Goal: Task Accomplishment & Management: Complete application form

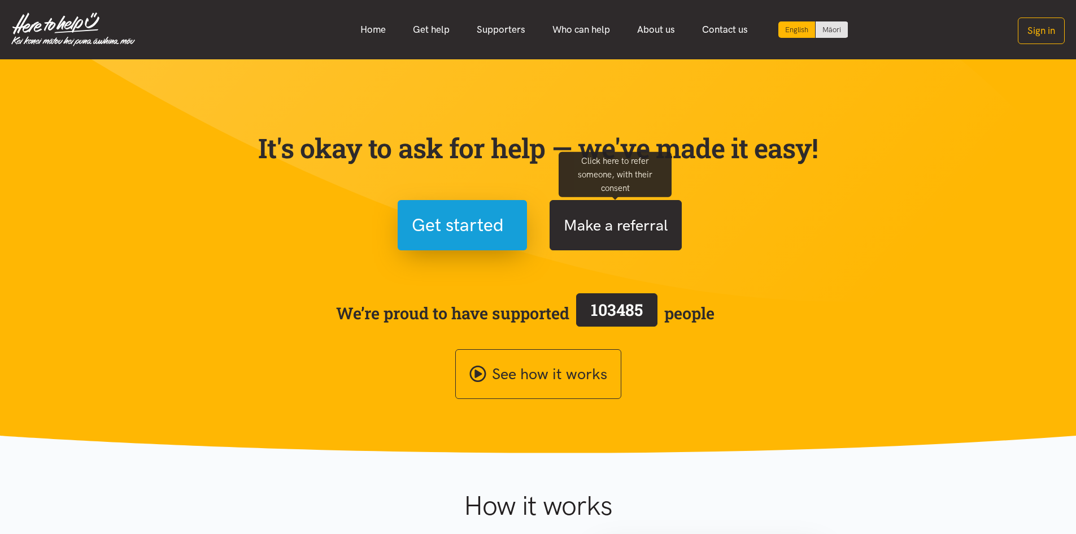
click at [638, 224] on button "Make a referral" at bounding box center [616, 225] width 132 height 50
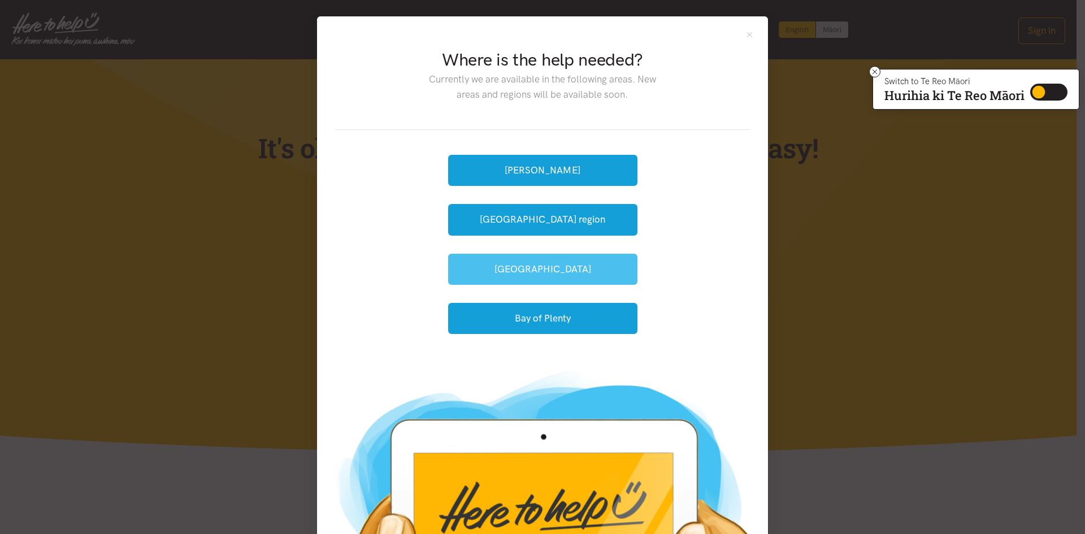
click at [543, 267] on button "[GEOGRAPHIC_DATA]" at bounding box center [542, 269] width 189 height 31
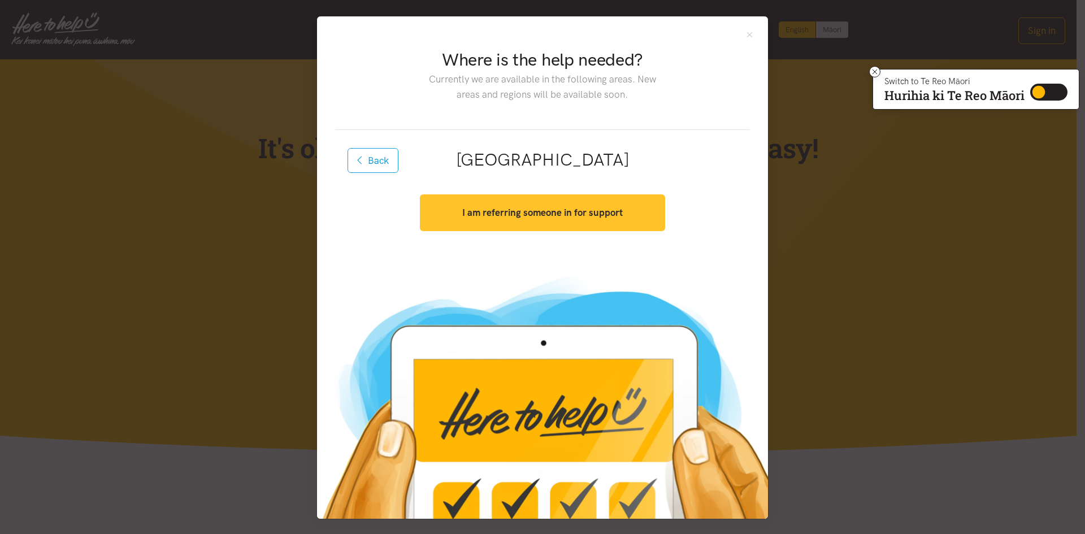
click at [537, 210] on strong "I am referring someone in for support" at bounding box center [542, 212] width 160 height 11
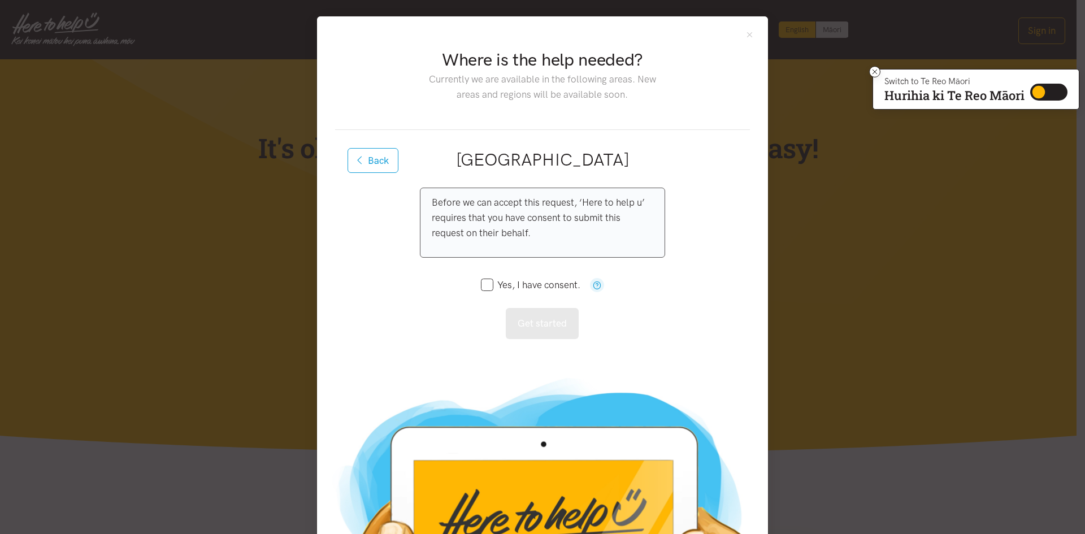
click at [485, 285] on input "Yes, I have consent." at bounding box center [530, 285] width 99 height 10
checkbox input "true"
click at [537, 329] on button "Get started" at bounding box center [542, 323] width 73 height 31
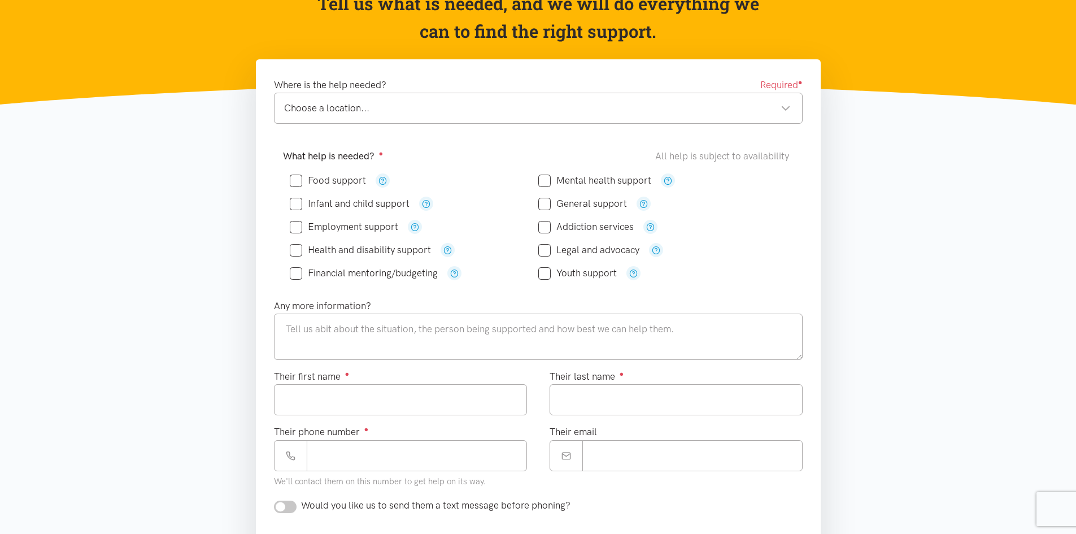
scroll to position [113, 0]
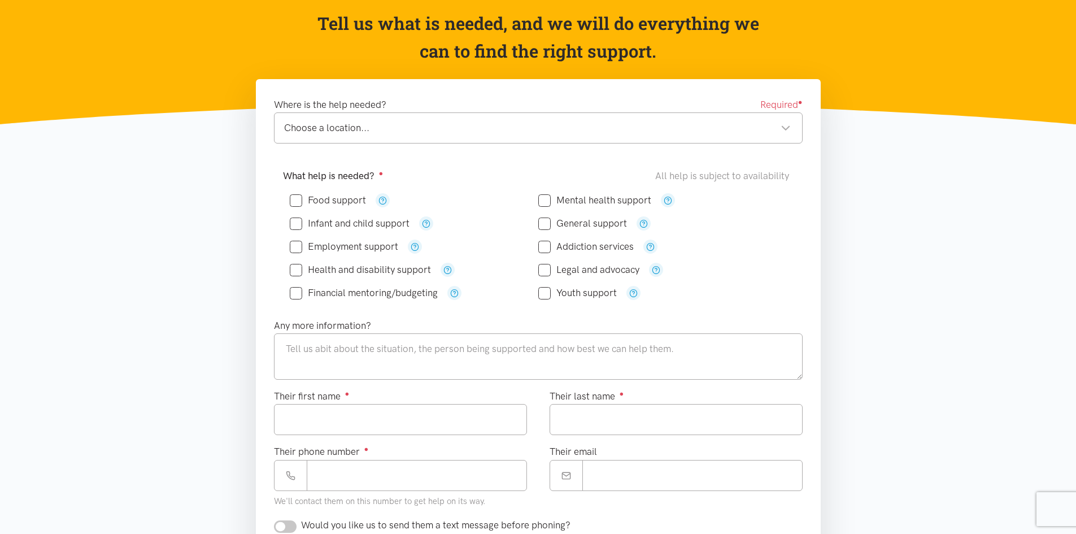
click at [341, 132] on div "Choose a location..." at bounding box center [537, 127] width 507 height 15
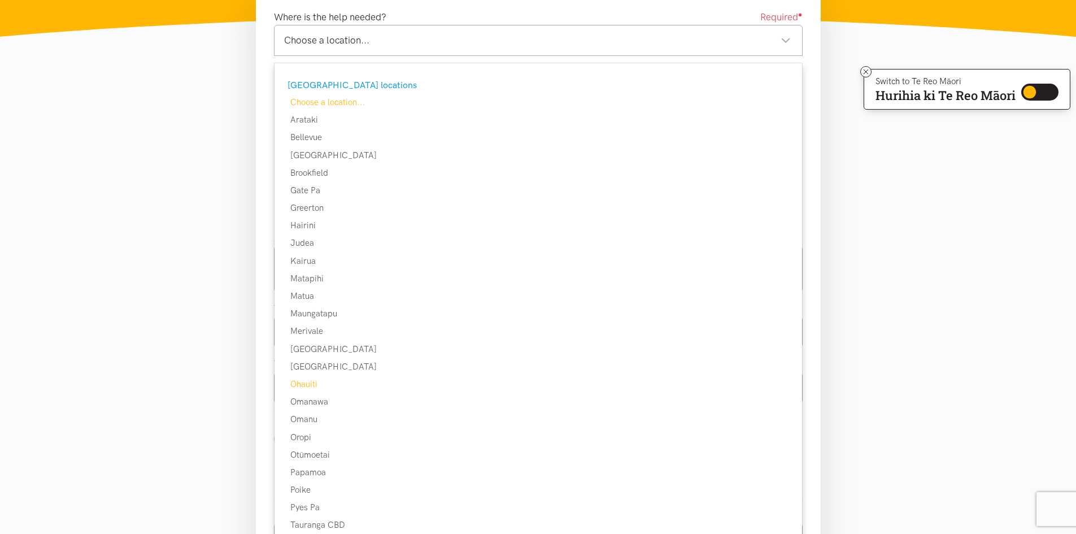
scroll to position [226, 0]
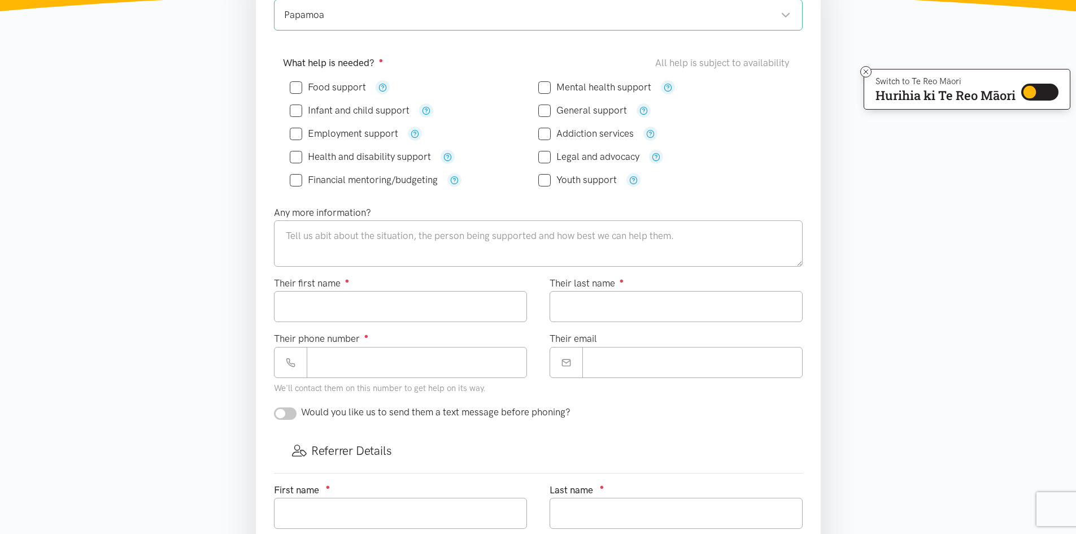
click at [291, 158] on input "Health and disability support" at bounding box center [360, 157] width 141 height 10
checkbox input "true"
click at [542, 89] on input "Mental health support" at bounding box center [594, 87] width 113 height 10
checkbox input "true"
click at [543, 112] on input "General support" at bounding box center [582, 111] width 89 height 10
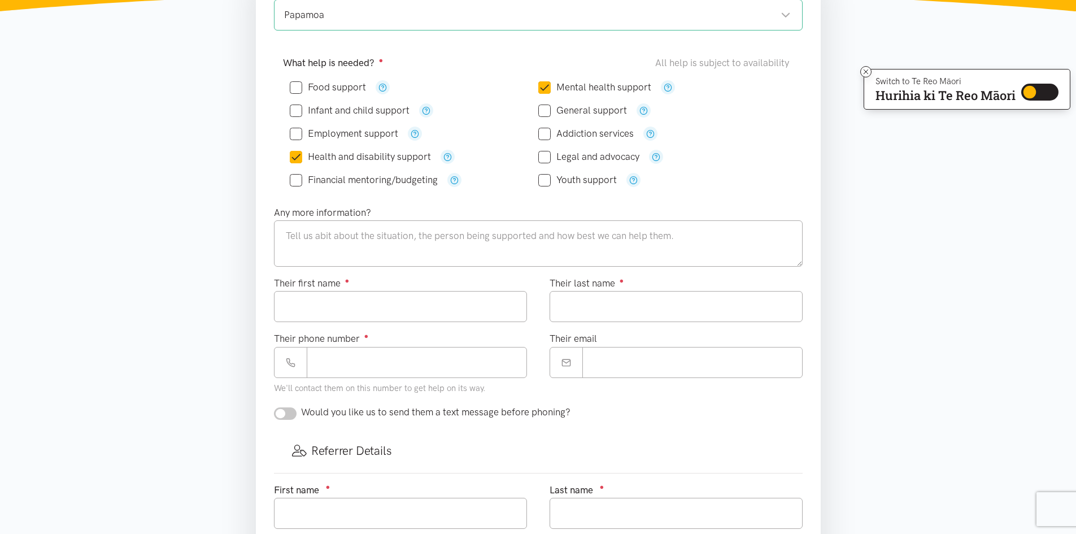
checkbox input "true"
click at [334, 234] on textarea at bounding box center [538, 243] width 529 height 46
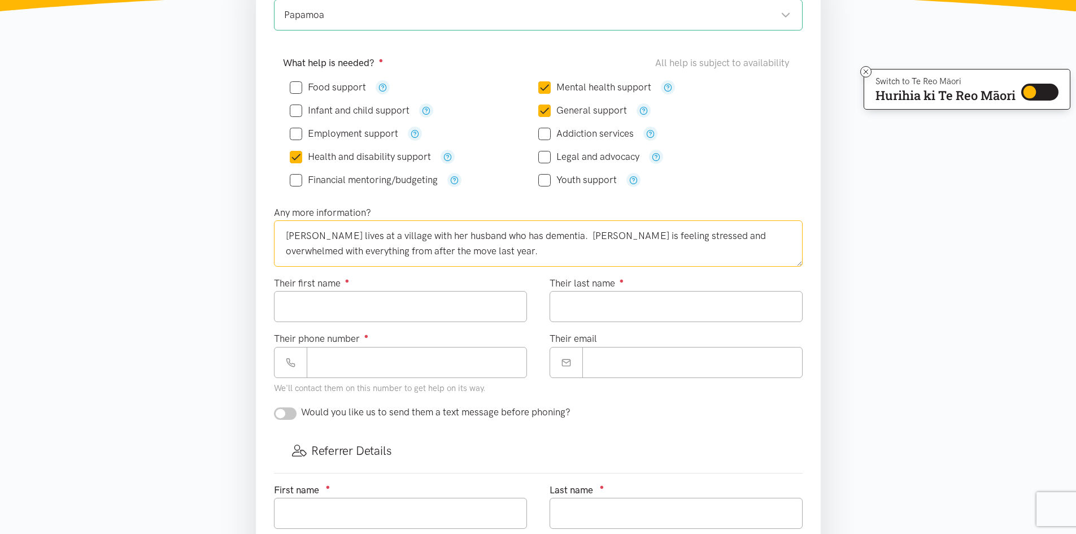
type textarea "[PERSON_NAME] lives at a village with her husband who has dementia. [PERSON_NAM…"
type input "*******"
type input "******"
click at [310, 358] on input "Their phone number ●" at bounding box center [417, 362] width 220 height 31
paste input "**********"
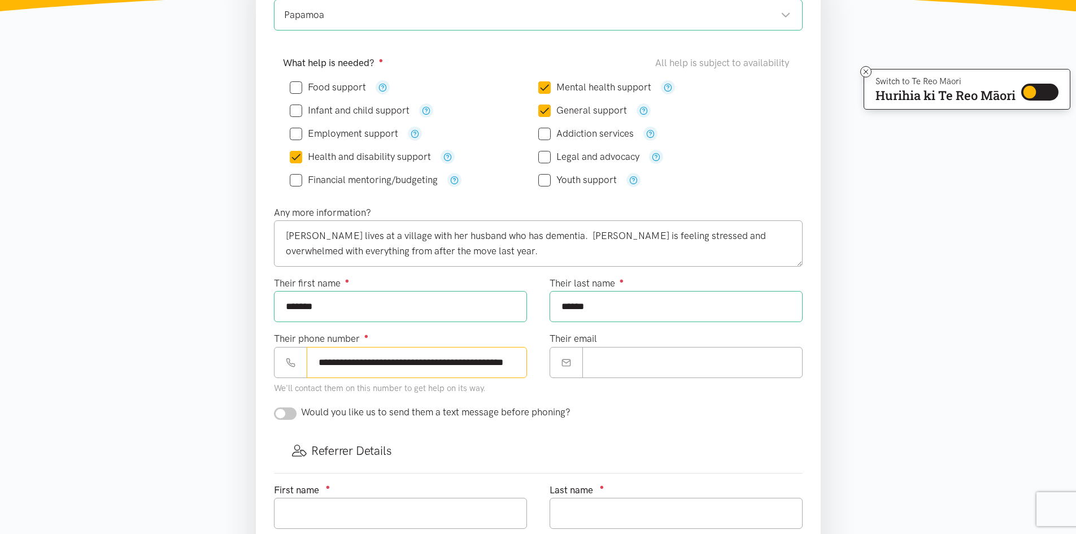
scroll to position [0, 23]
click at [375, 362] on input "**********" at bounding box center [417, 362] width 220 height 31
drag, startPoint x: 367, startPoint y: 362, endPoint x: 445, endPoint y: 363, distance: 78.0
click at [445, 363] on input "**********" at bounding box center [417, 362] width 220 height 31
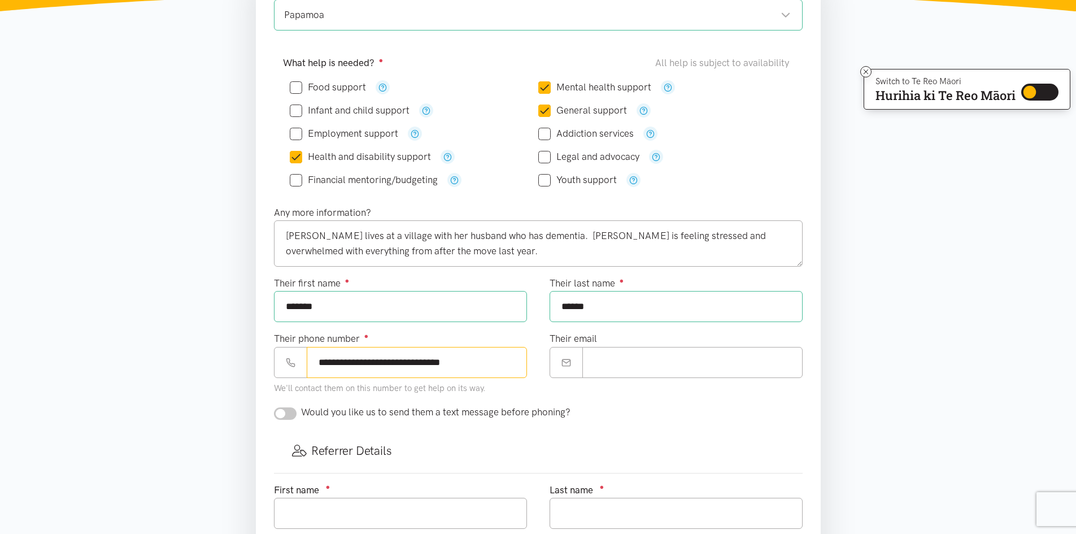
type input "**********"
click at [601, 362] on input "Their email" at bounding box center [692, 362] width 220 height 31
paste input "**********"
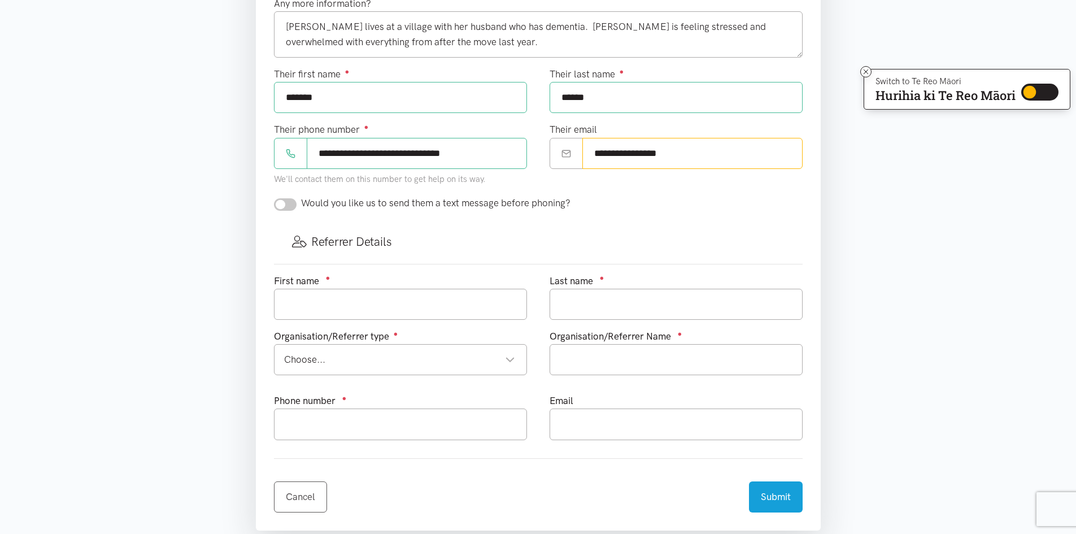
scroll to position [508, 0]
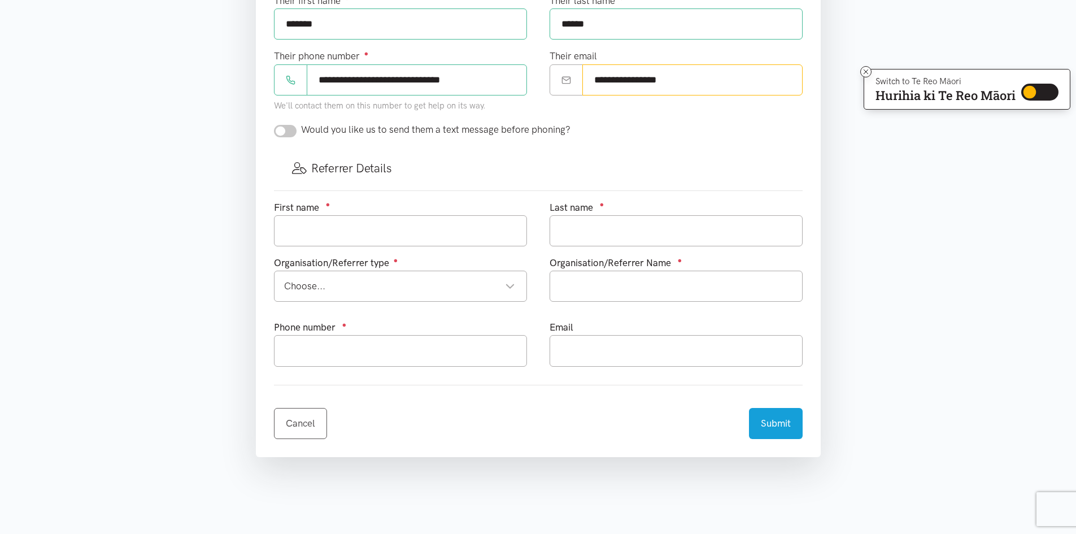
type input "**********"
click at [346, 238] on input "text" at bounding box center [400, 230] width 253 height 31
type input "[PERSON_NAME]"
click at [506, 283] on div "Choose..." at bounding box center [399, 285] width 231 height 15
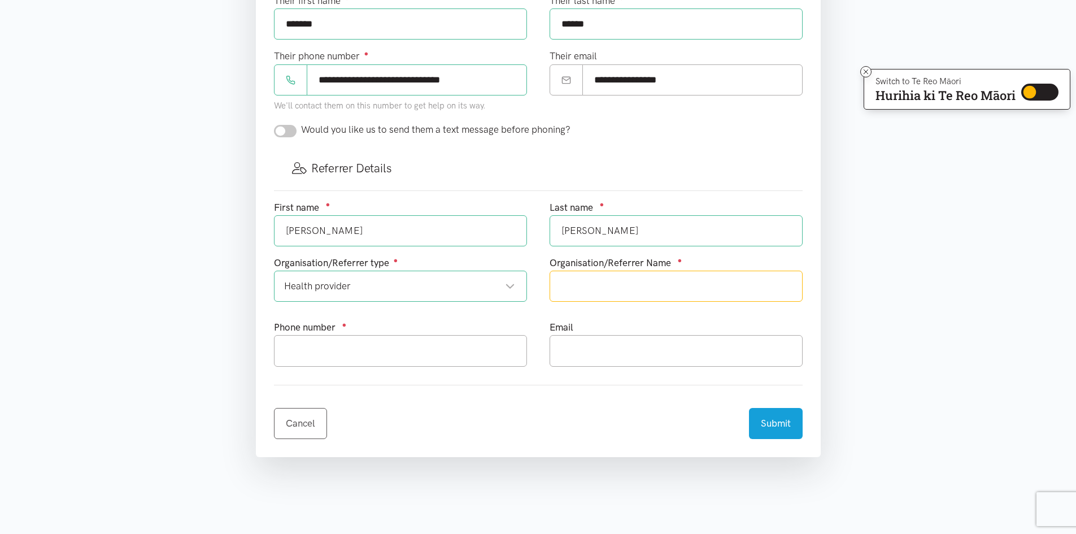
click at [606, 291] on input "text" at bounding box center [676, 286] width 253 height 31
type input "[GEOGRAPHIC_DATA], [GEOGRAPHIC_DATA]"
click at [299, 354] on input "text" at bounding box center [400, 350] width 253 height 31
type input "075790144"
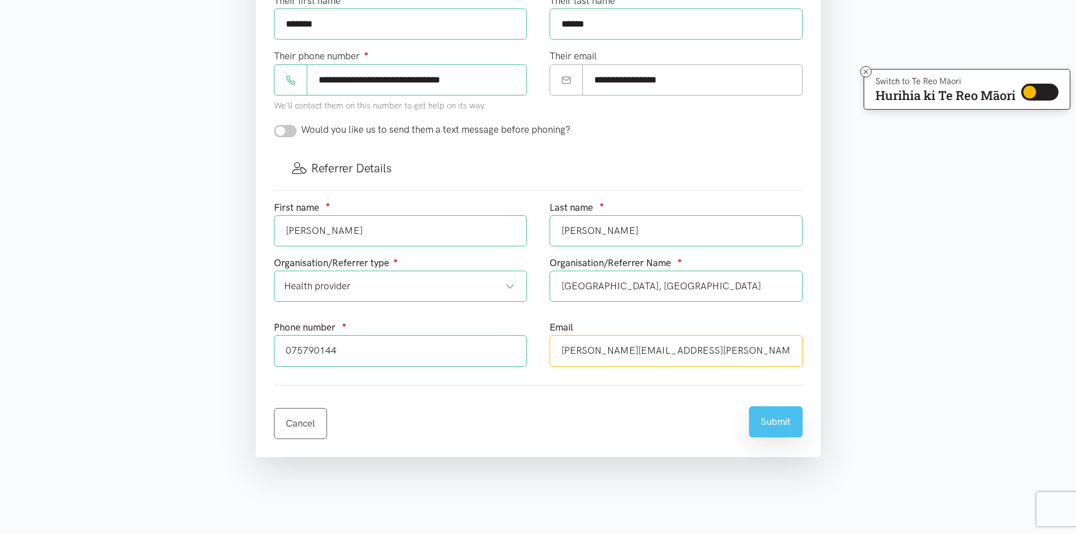
type input "[PERSON_NAME][EMAIL_ADDRESS][PERSON_NAME][DOMAIN_NAME]"
click at [781, 425] on button "Submit" at bounding box center [776, 421] width 54 height 31
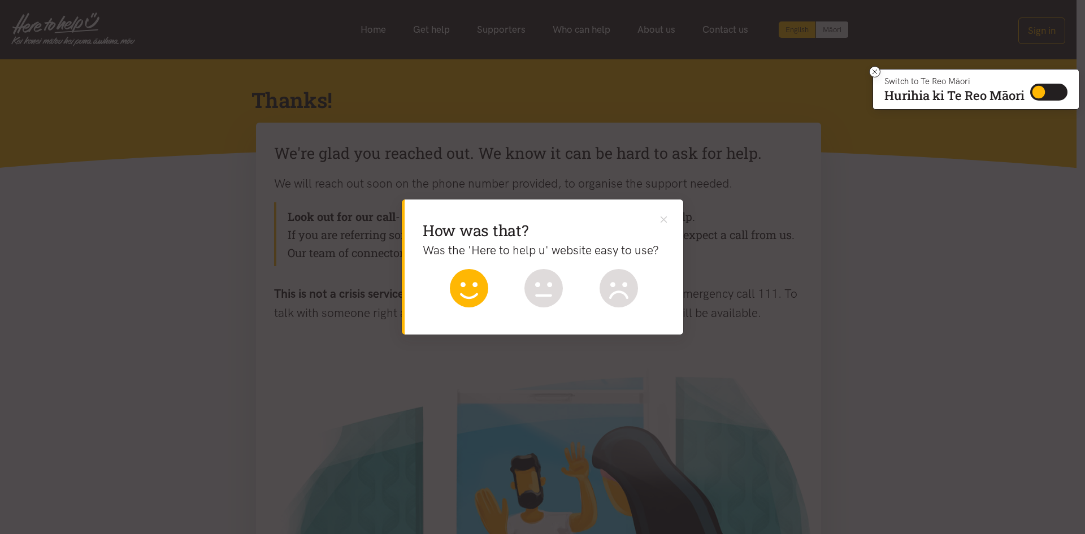
click at [469, 289] on icon at bounding box center [469, 288] width 38 height 38
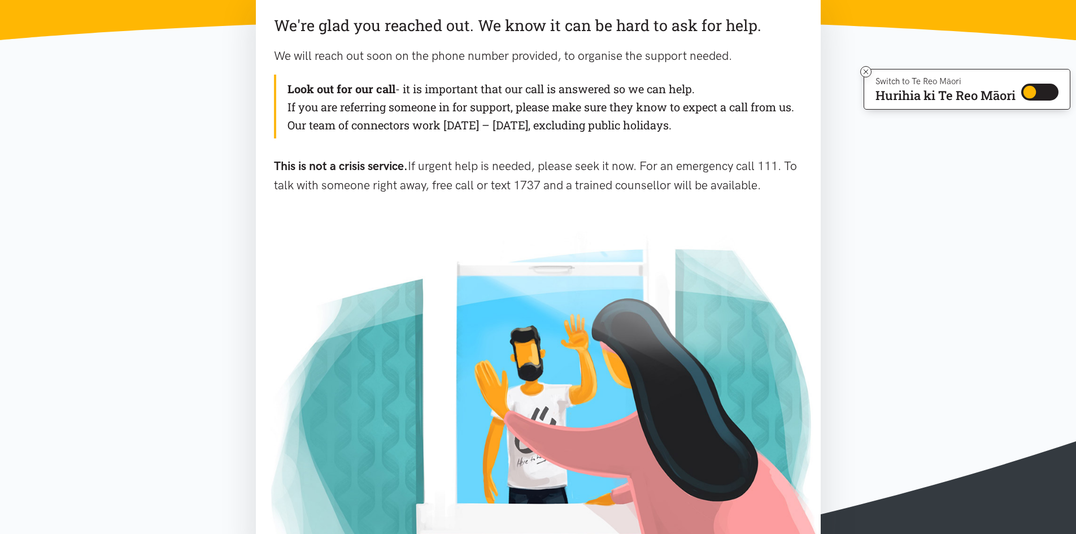
scroll to position [56, 0]
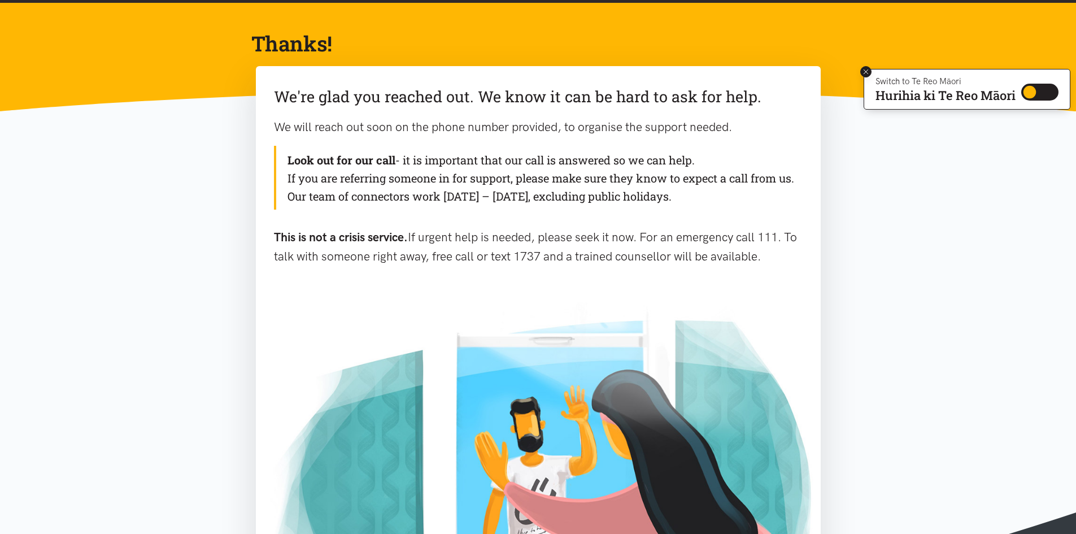
click at [865, 73] on icon at bounding box center [866, 72] width 8 height 8
